Goal: Navigation & Orientation: Find specific page/section

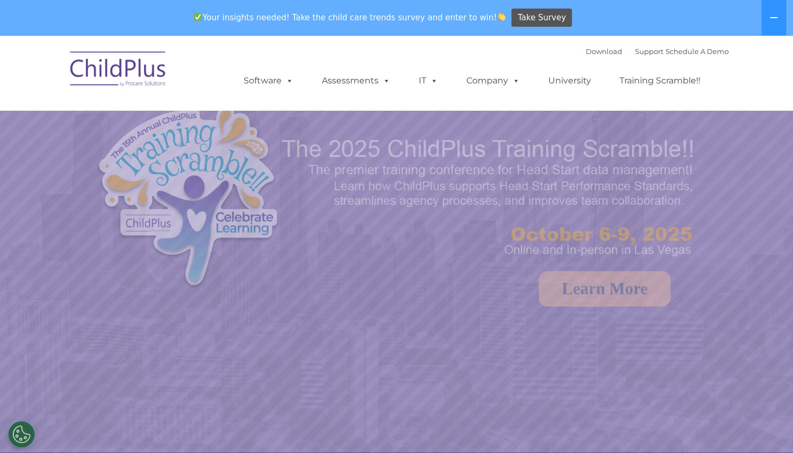
select select "MEDIUM"
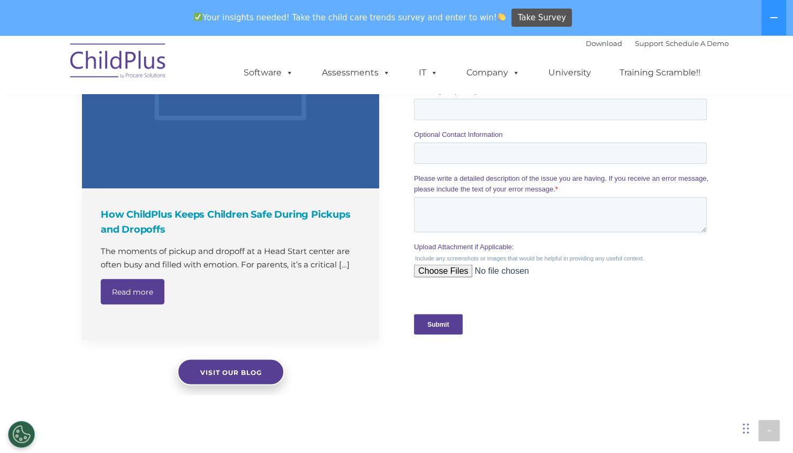
scroll to position [934, 0]
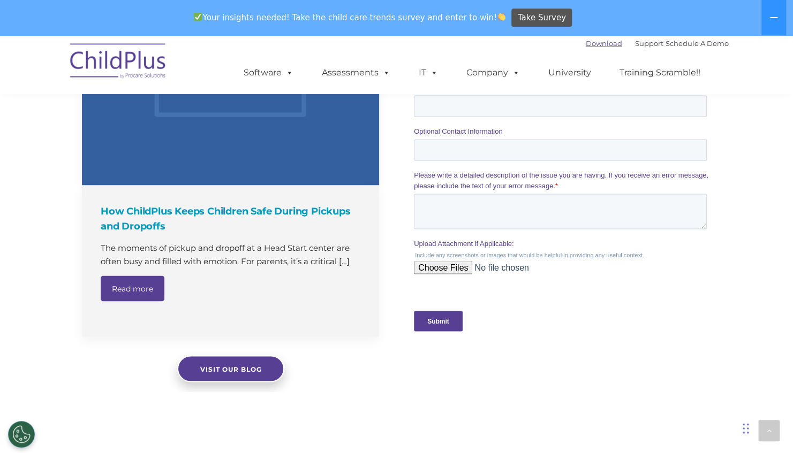
click at [586, 40] on link "Download" at bounding box center [604, 43] width 36 height 9
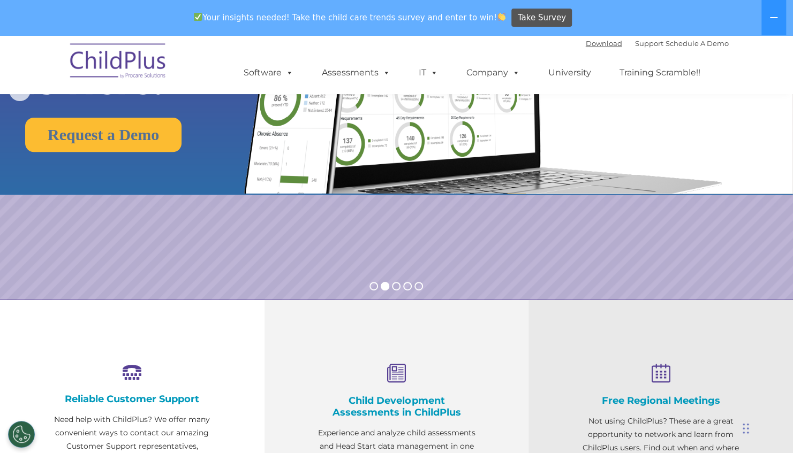
scroll to position [0, 0]
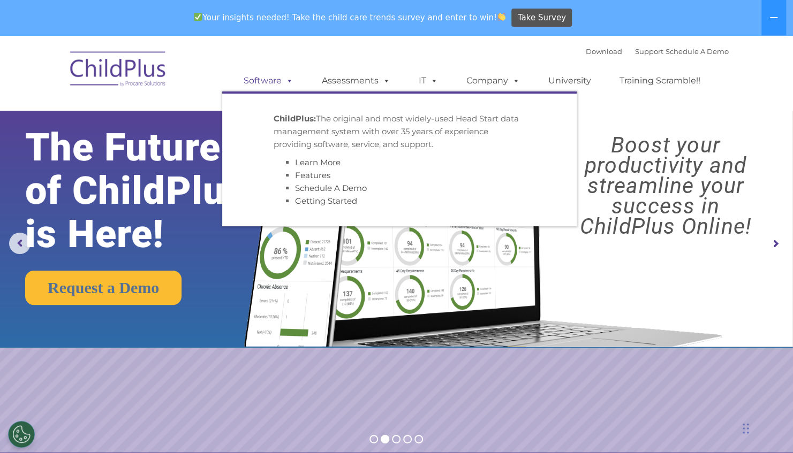
click at [258, 79] on link "Software" at bounding box center [268, 80] width 71 height 21
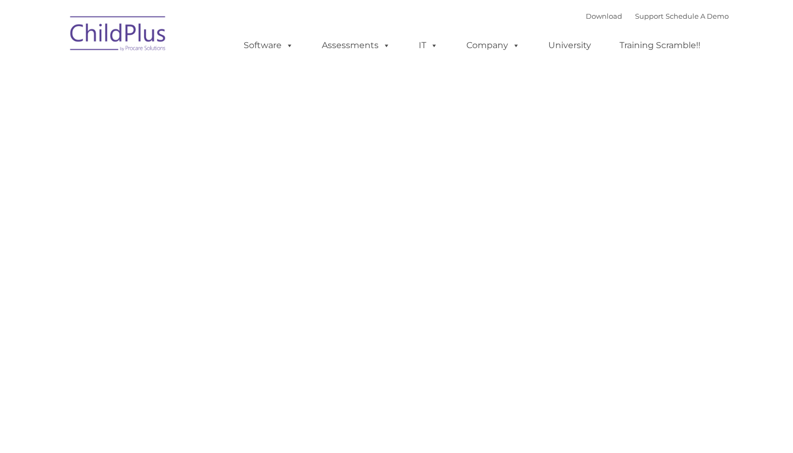
type input ""
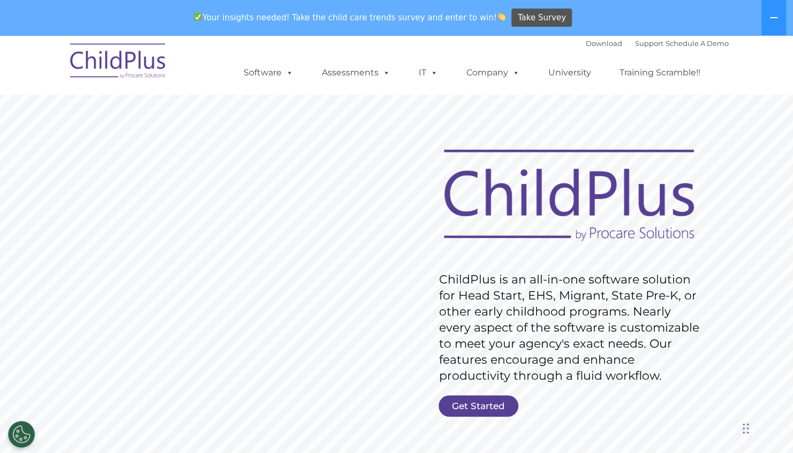
click at [524, 7] on div "Take Survey" at bounding box center [542, 17] width 64 height 27
click at [532, 14] on span "Take Survey" at bounding box center [542, 18] width 48 height 19
